Goal: Transaction & Acquisition: Purchase product/service

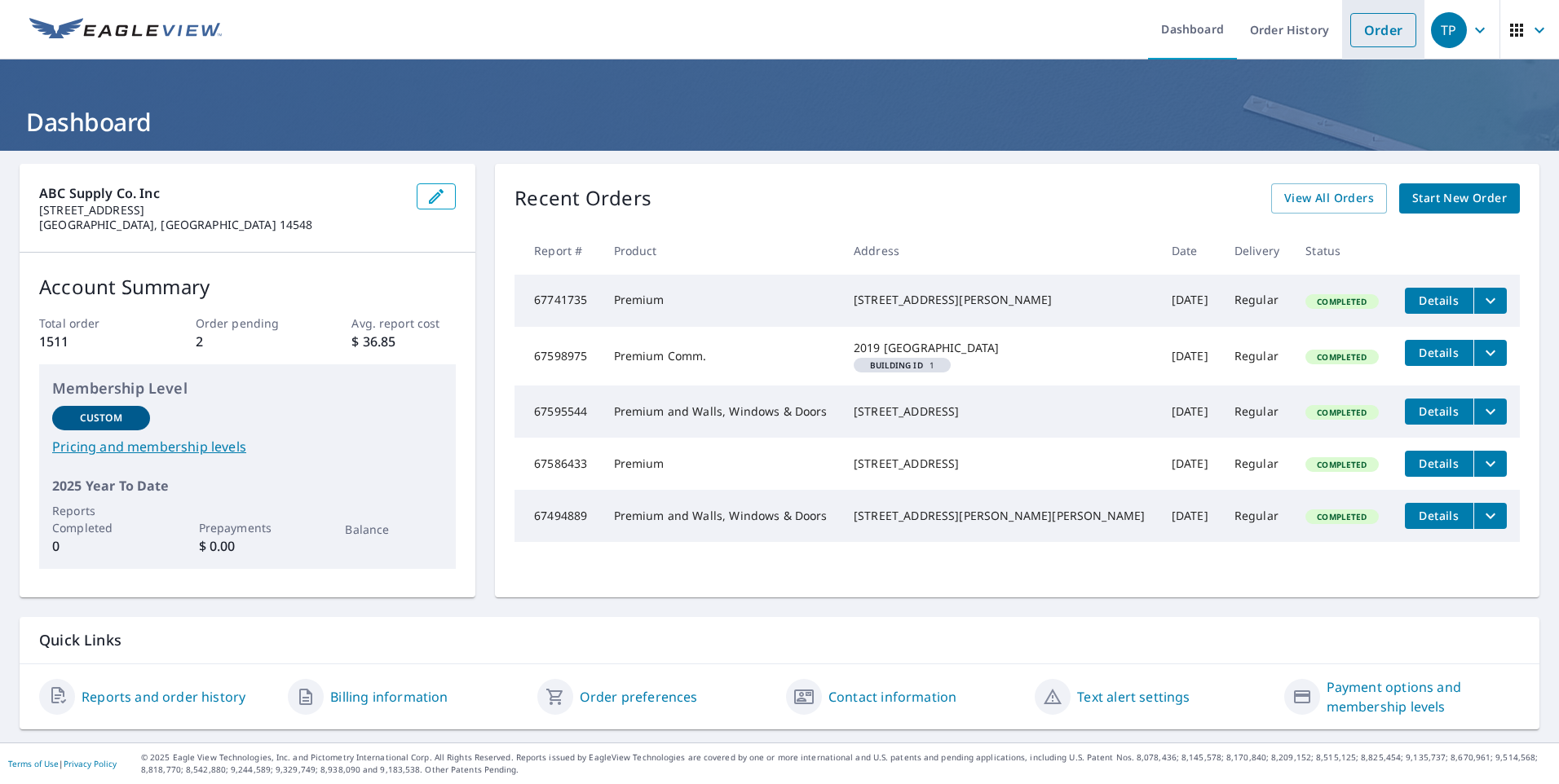
click at [1371, 35] on link "Order" at bounding box center [1383, 29] width 66 height 34
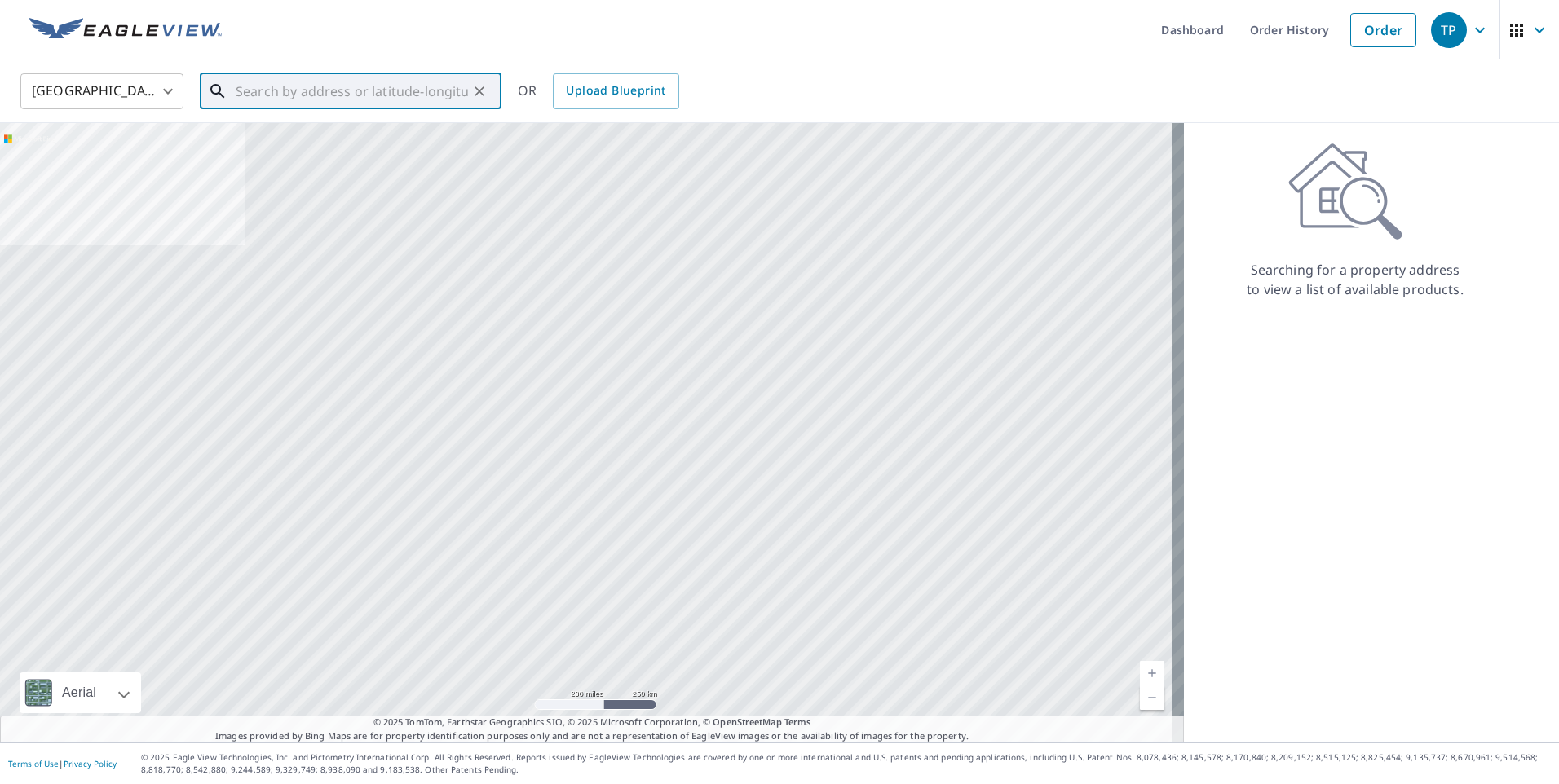
click at [340, 95] on input "text" at bounding box center [351, 91] width 232 height 46
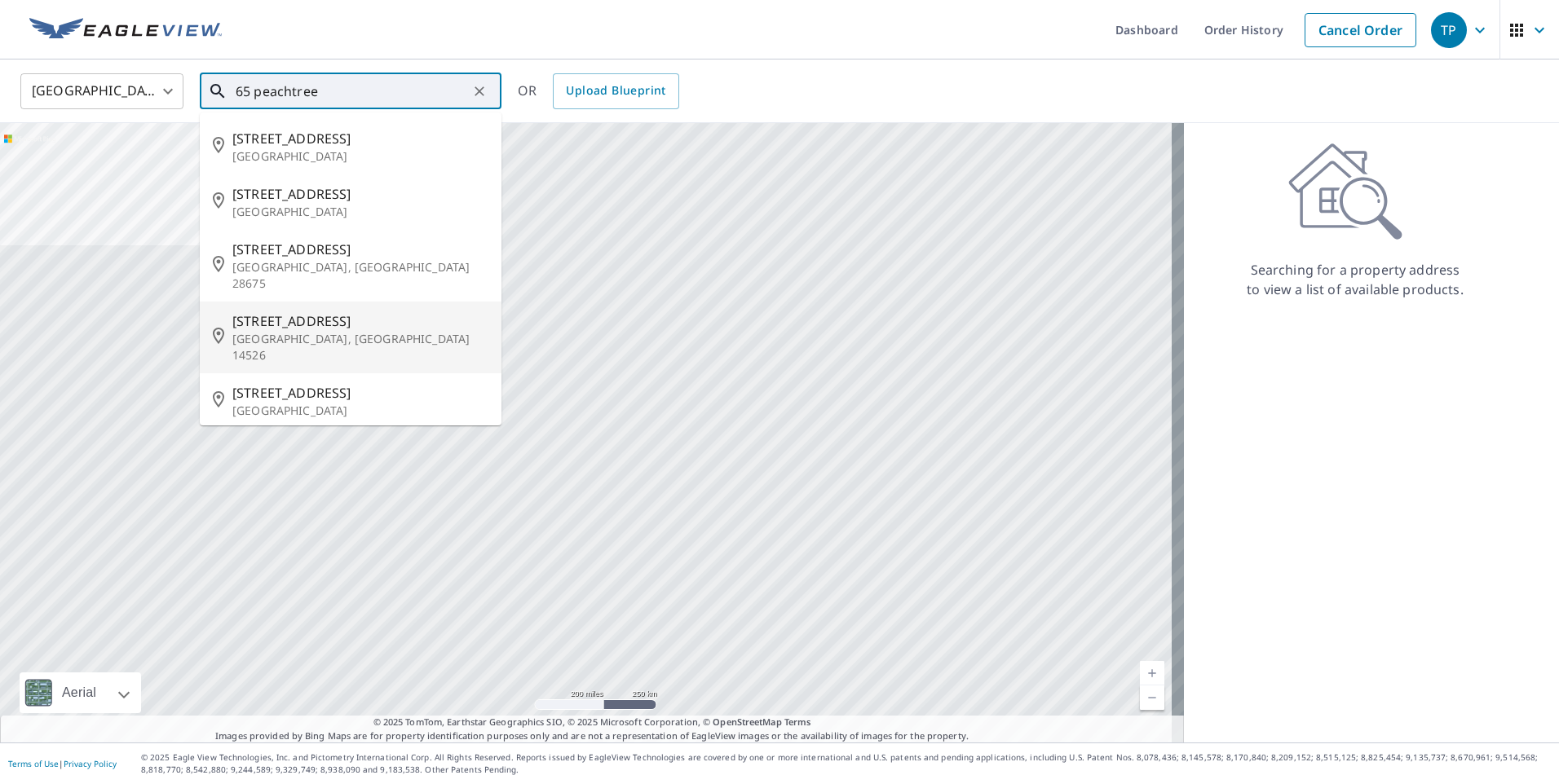
click at [288, 312] on span "[STREET_ADDRESS]" at bounding box center [360, 321] width 256 height 20
type input "[STREET_ADDRESS][PERSON_NAME]"
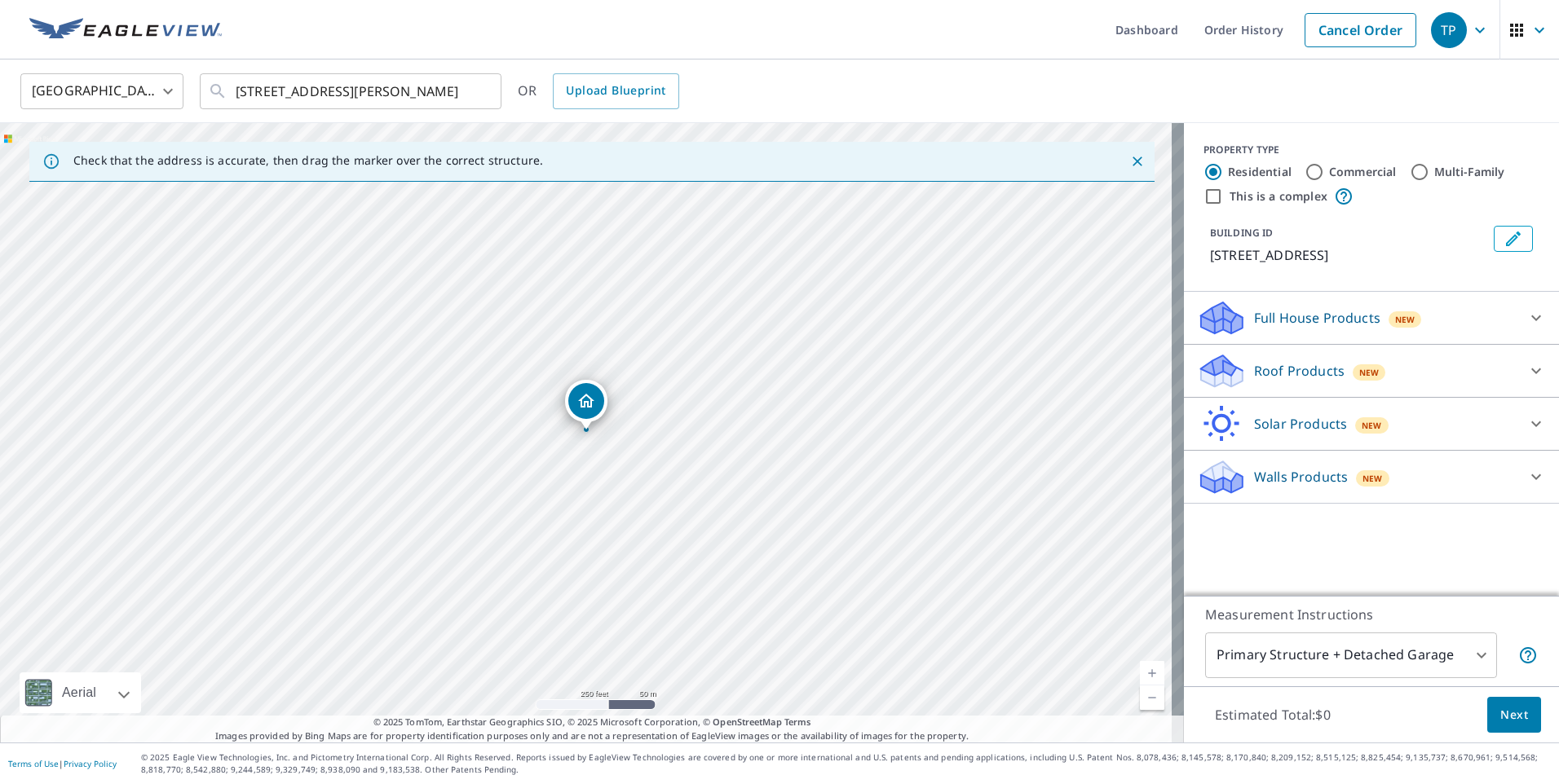
click at [1288, 370] on p "Roof Products" at bounding box center [1299, 370] width 90 height 20
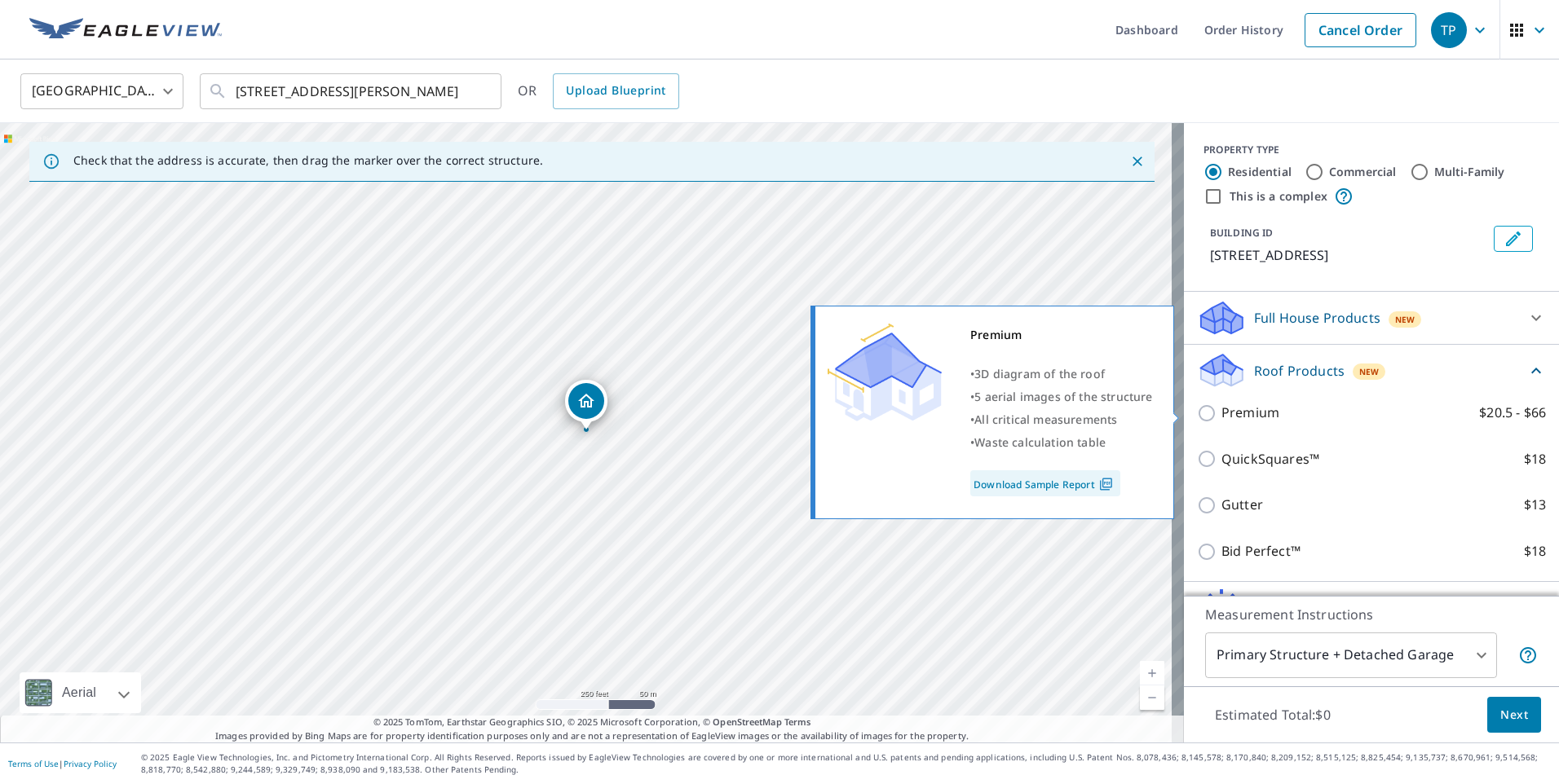
click at [1197, 416] on input "Premium $20.5 - $66" at bounding box center [1209, 414] width 25 height 20
checkbox input "true"
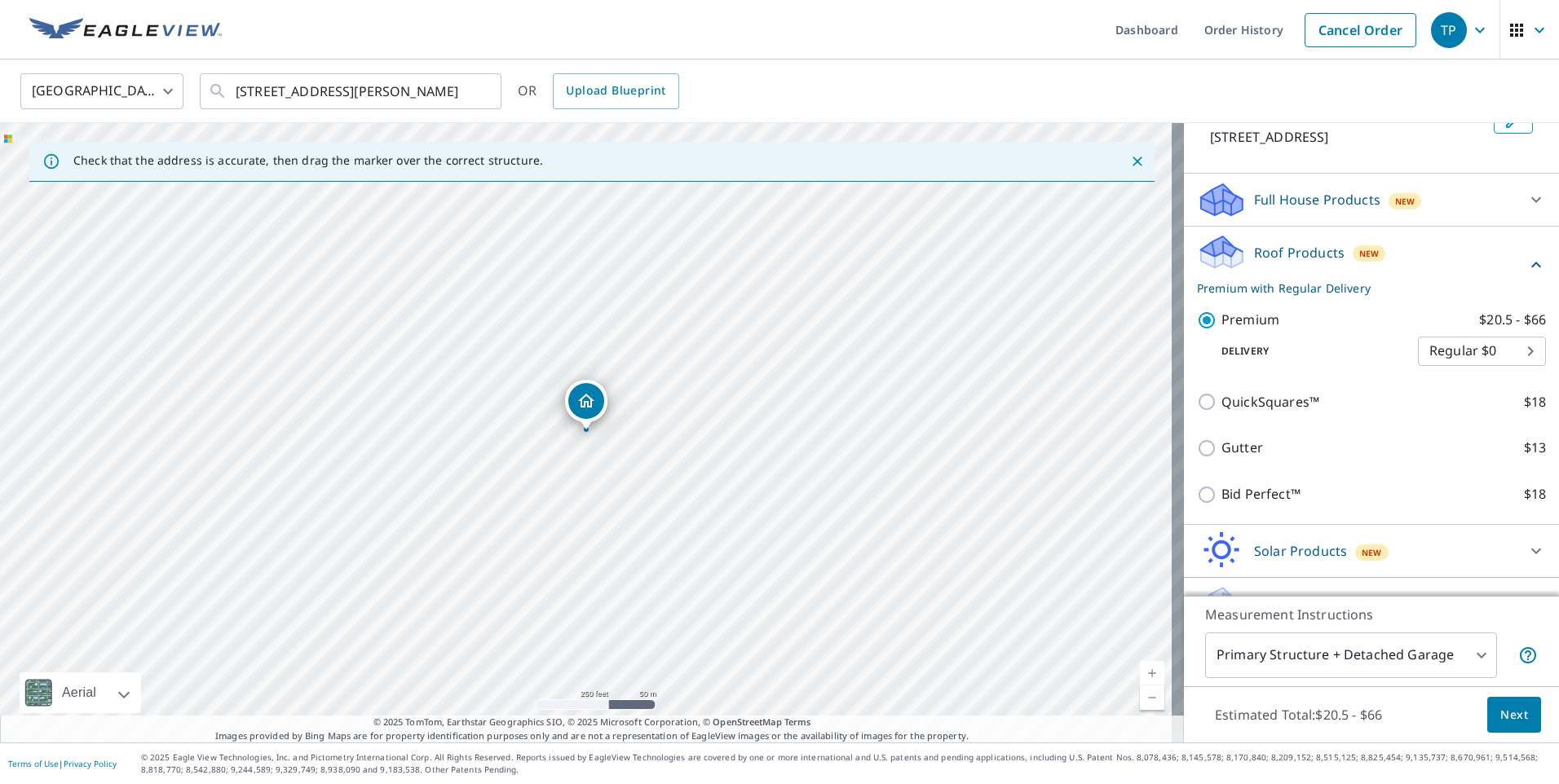
scroll to position [153, 0]
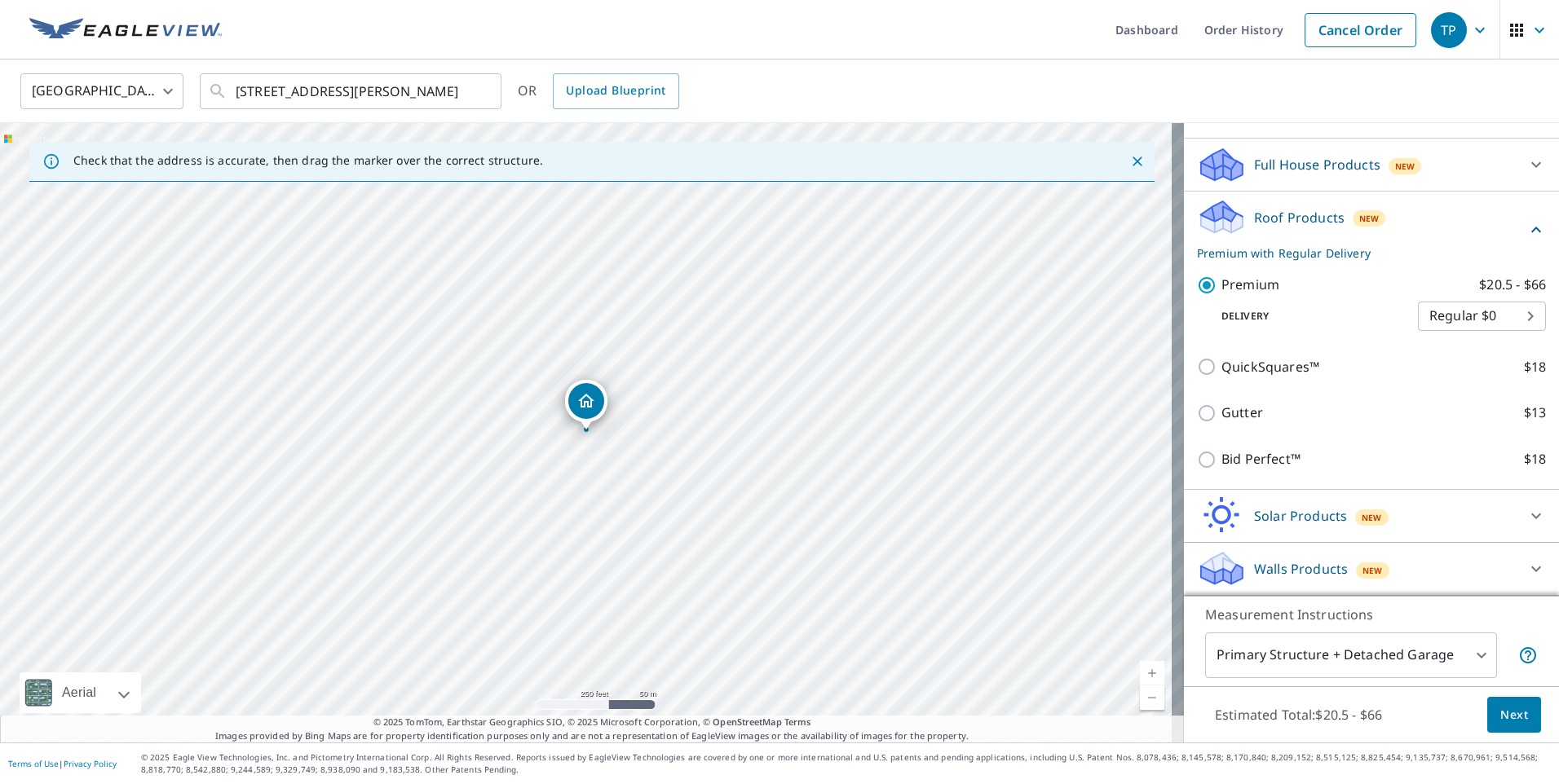
click at [1470, 657] on body "TP TP Dashboard Order History Cancel Order [GEOGRAPHIC_DATA] [GEOGRAPHIC_DATA] …" at bounding box center [780, 392] width 1559 height 784
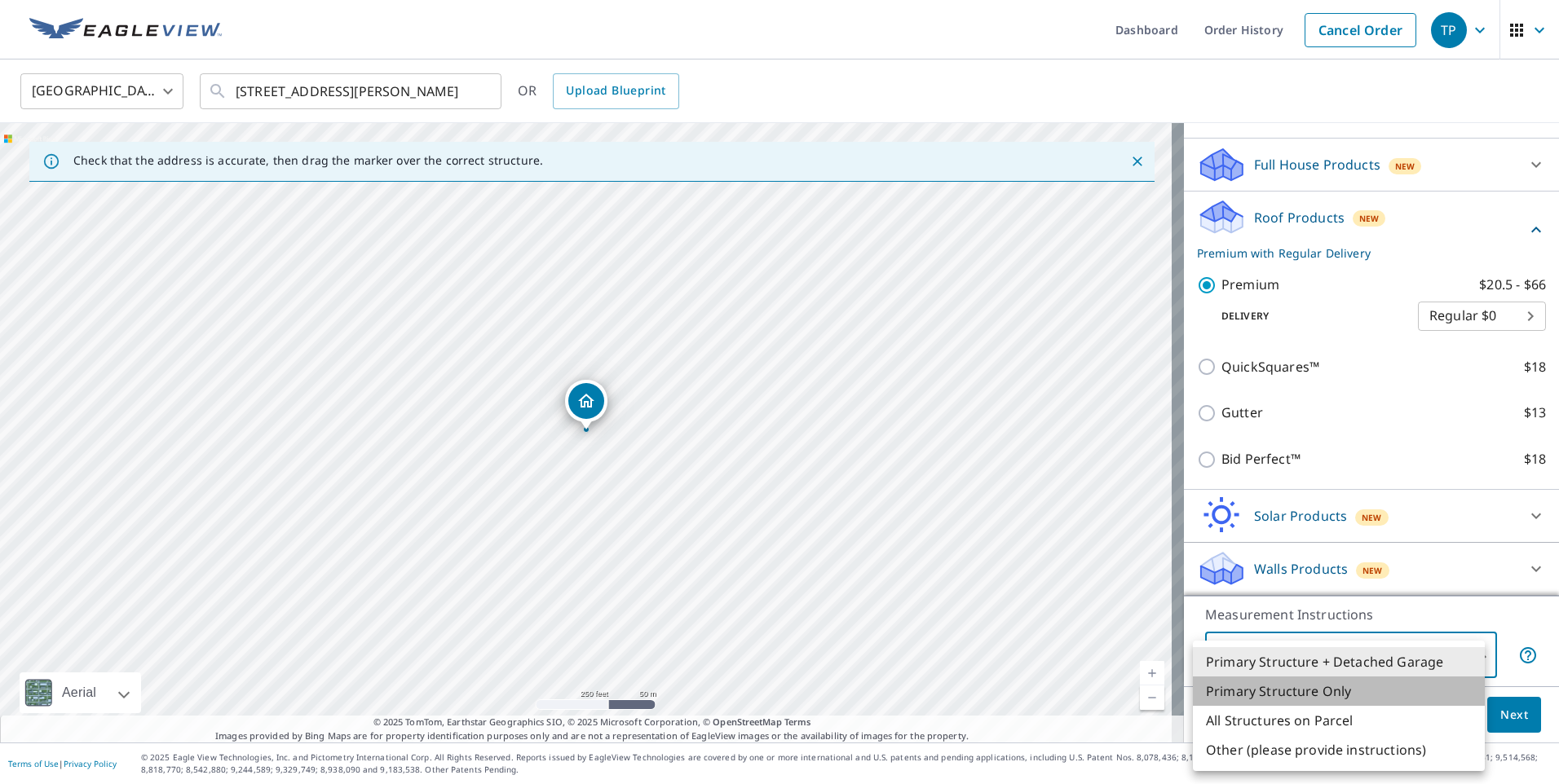
click at [1329, 688] on li "Primary Structure Only" at bounding box center [1339, 691] width 292 height 29
type input "2"
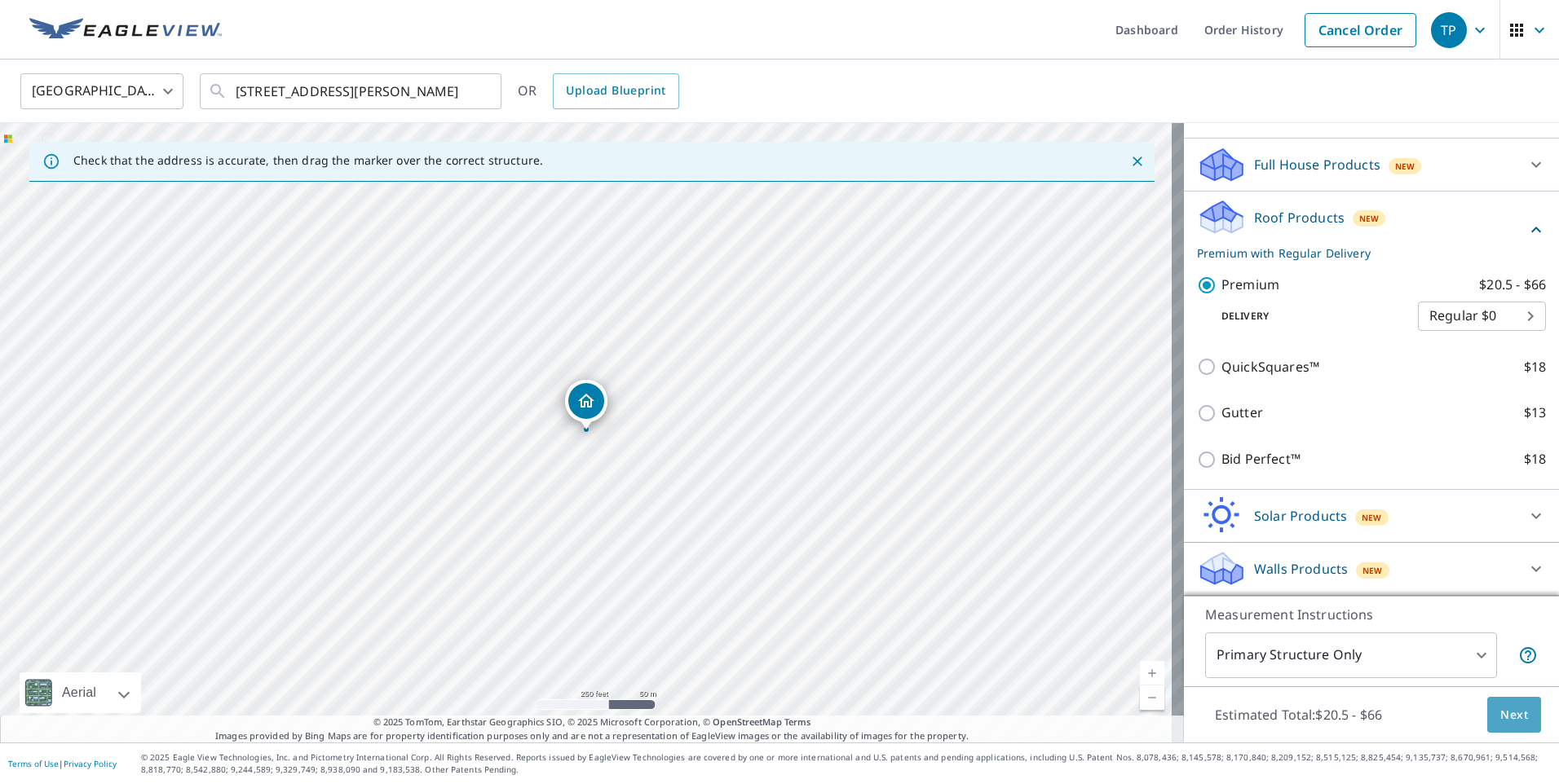
click at [1500, 720] on span "Next" at bounding box center [1514, 714] width 27 height 21
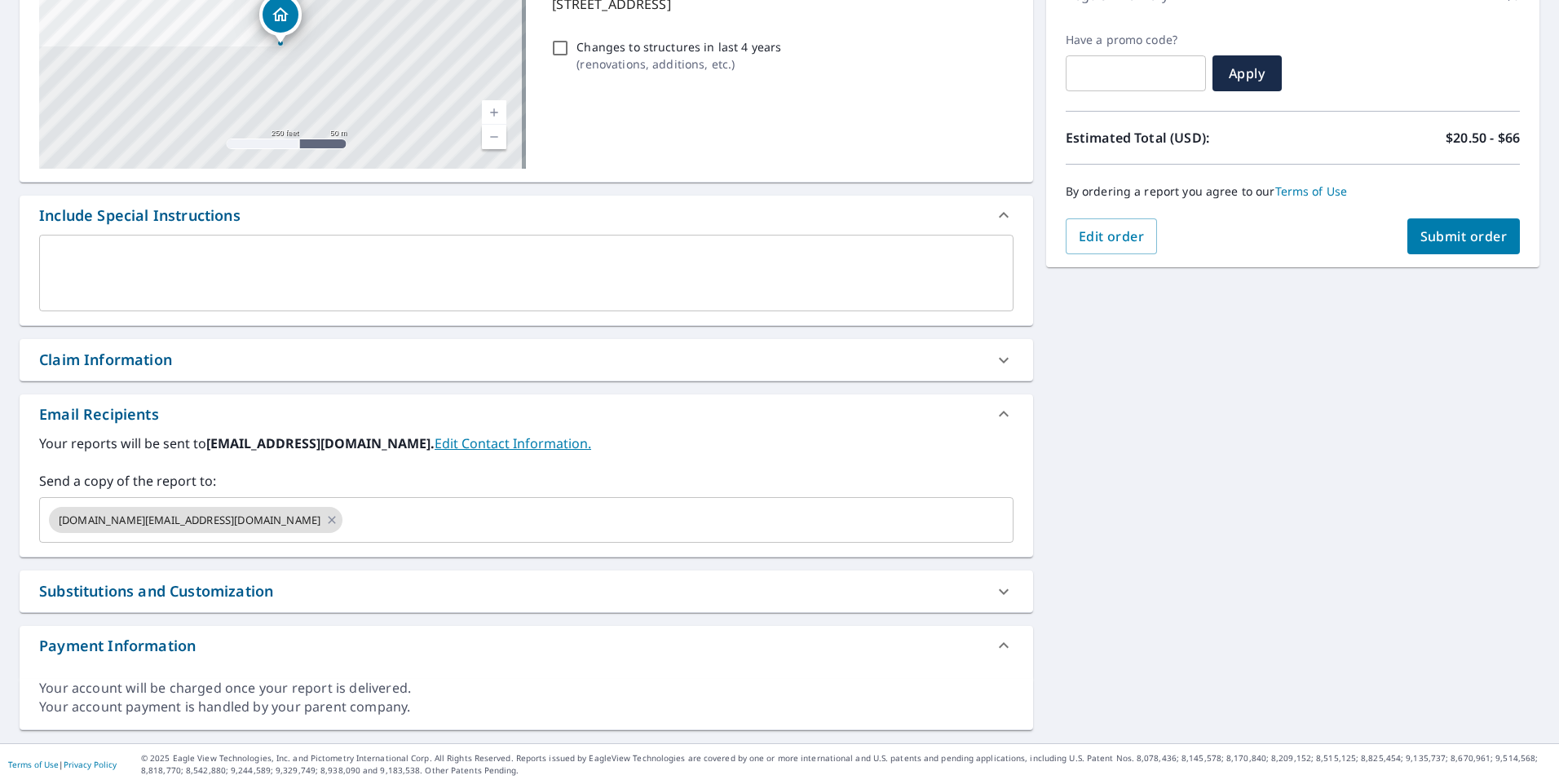
scroll to position [254, 0]
click at [345, 520] on input "text" at bounding box center [664, 519] width 637 height 31
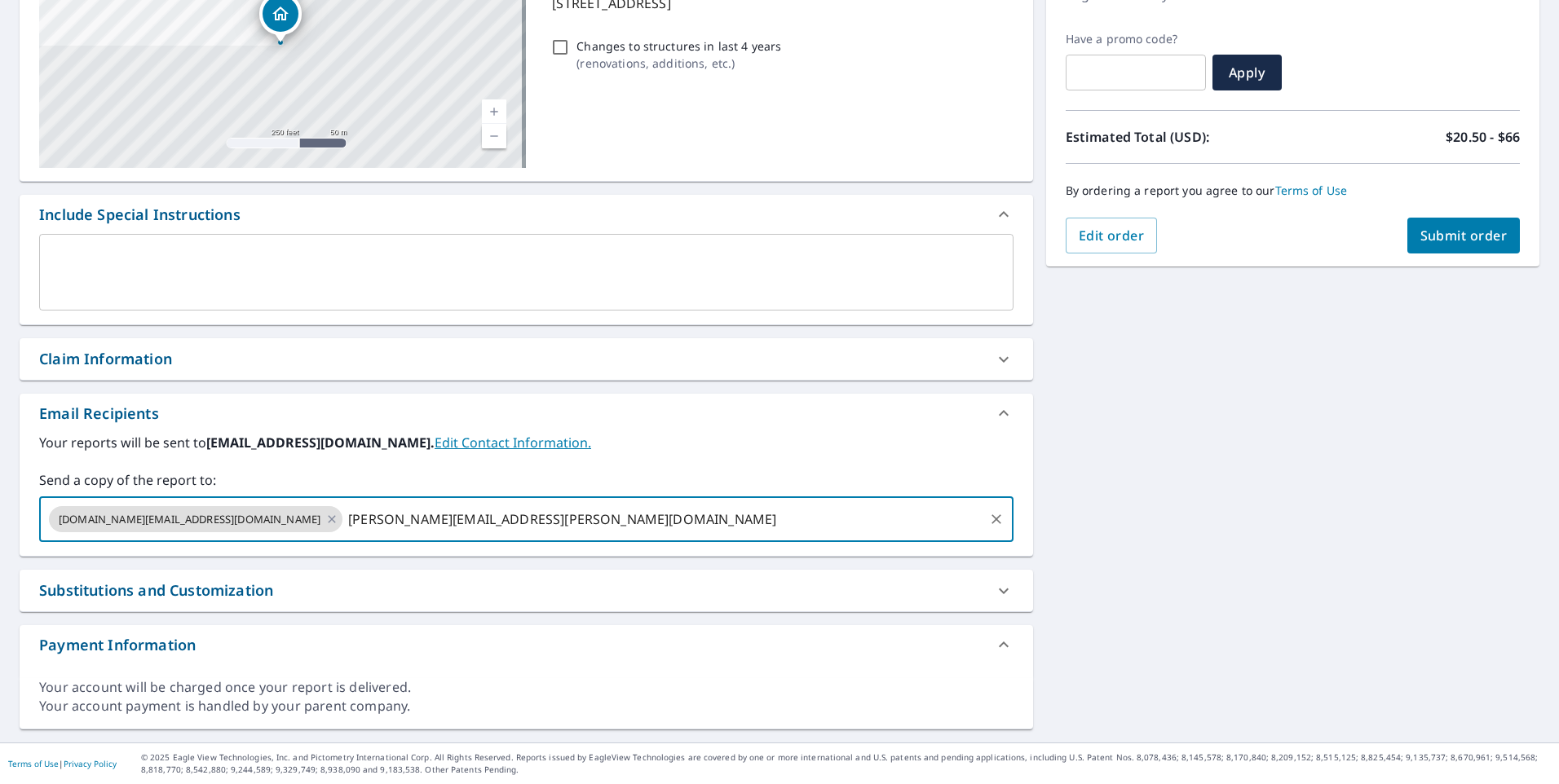
type input "[PERSON_NAME][EMAIL_ADDRESS][PERSON_NAME][DOMAIN_NAME]"
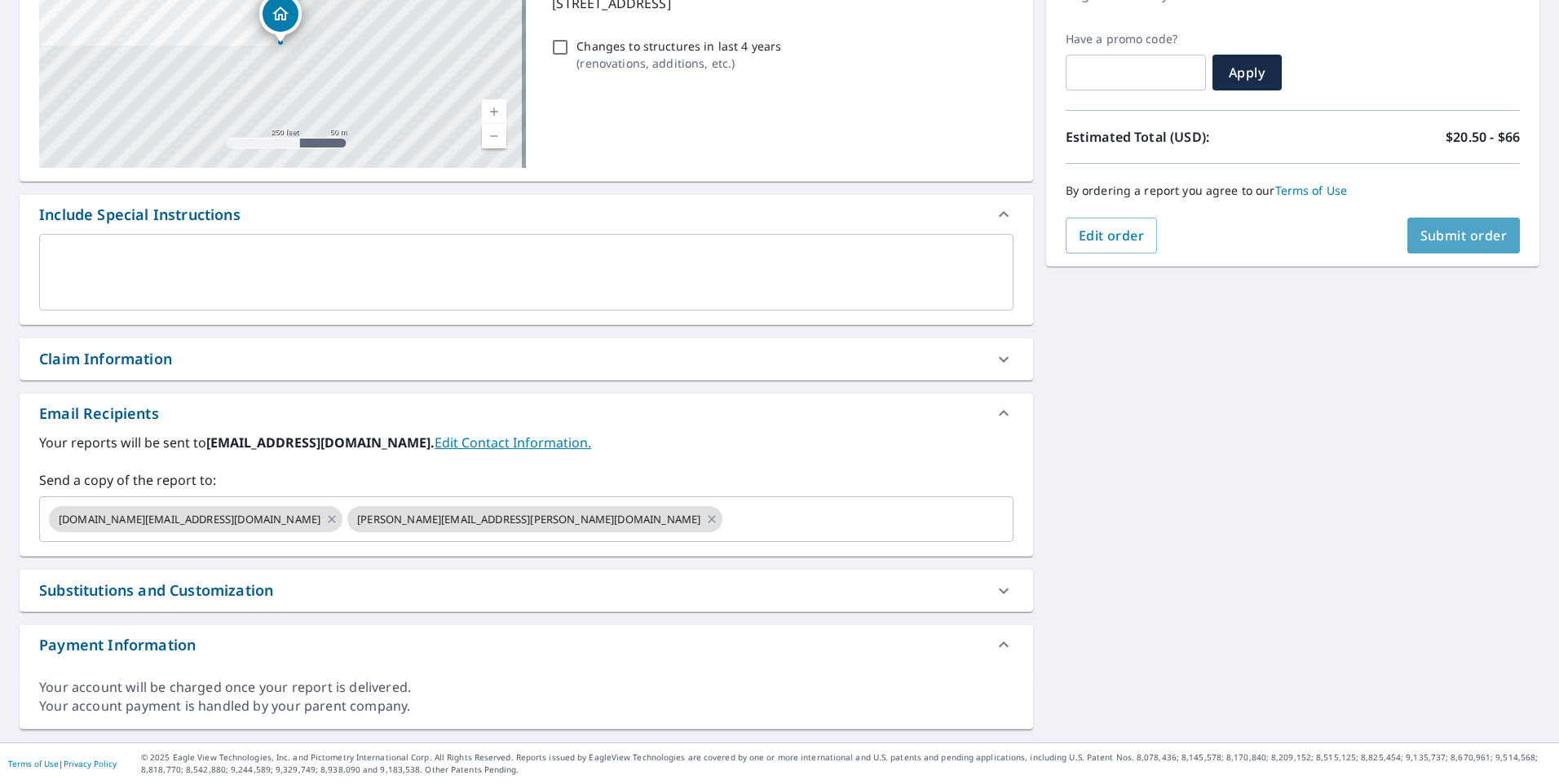
click at [1433, 236] on span "Submit order" at bounding box center [1464, 235] width 87 height 18
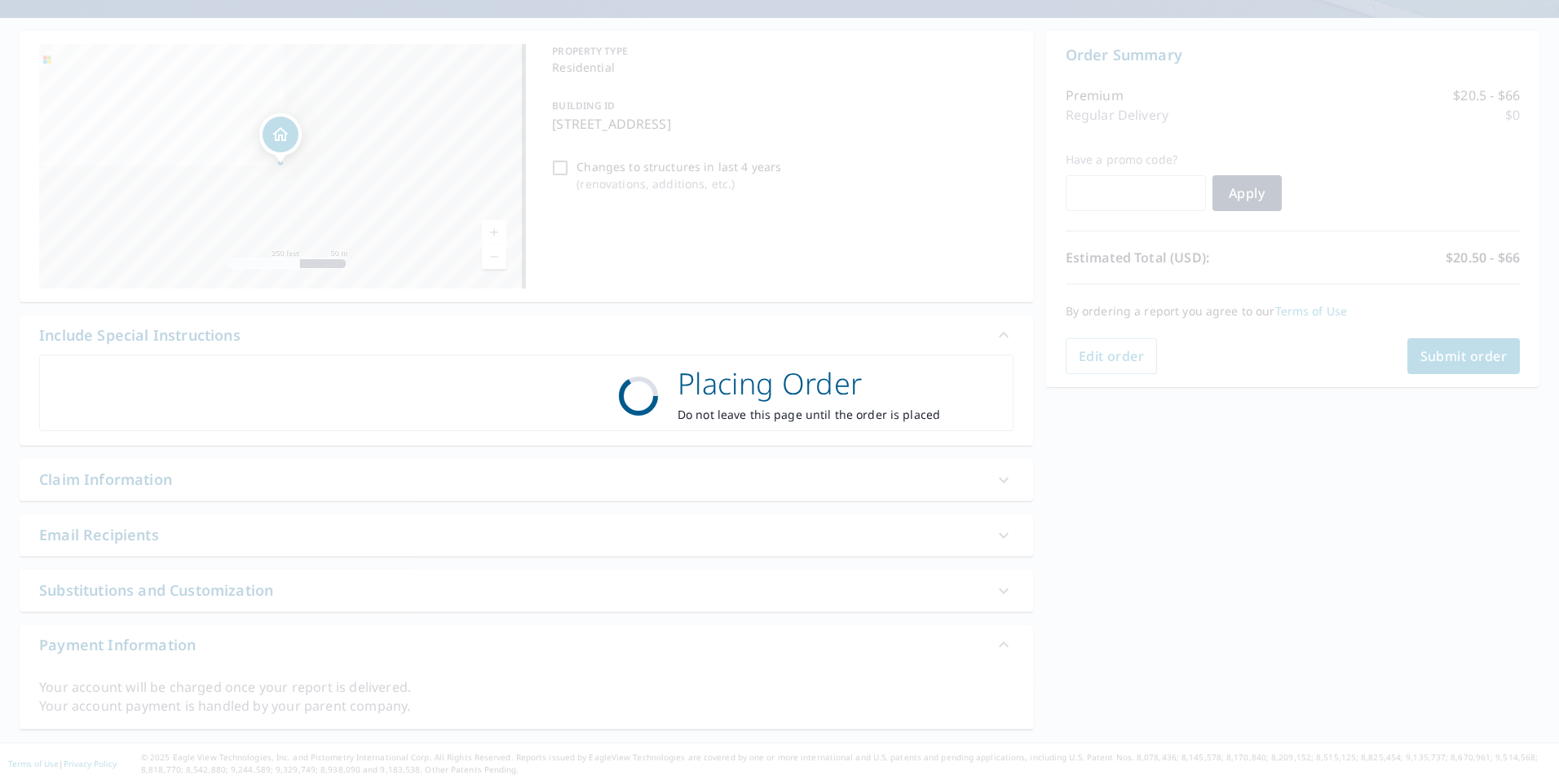
scroll to position [133, 0]
